Goal: Task Accomplishment & Management: Use online tool/utility

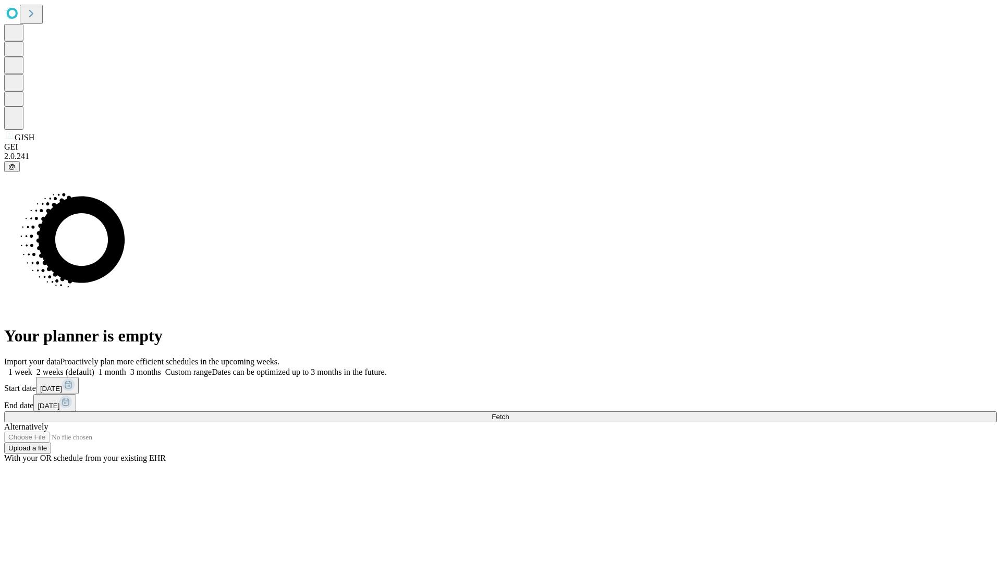
click at [509, 413] on span "Fetch" at bounding box center [499, 417] width 17 height 8
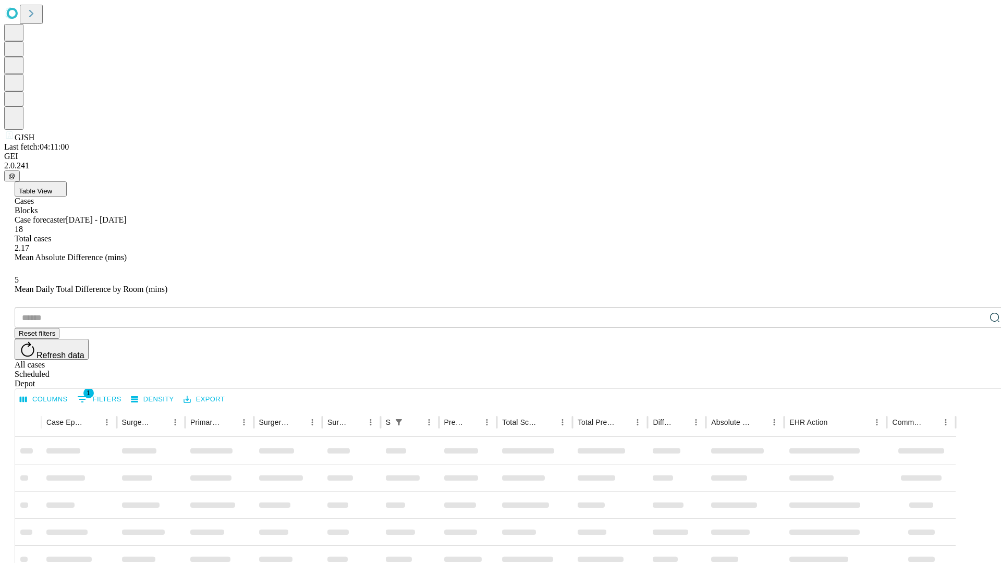
click at [973, 379] on div "Depot" at bounding box center [511, 383] width 992 height 9
